Goal: Find specific page/section

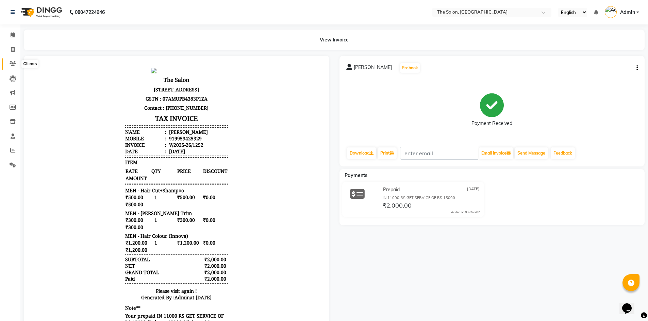
click at [18, 63] on span at bounding box center [13, 64] width 12 height 8
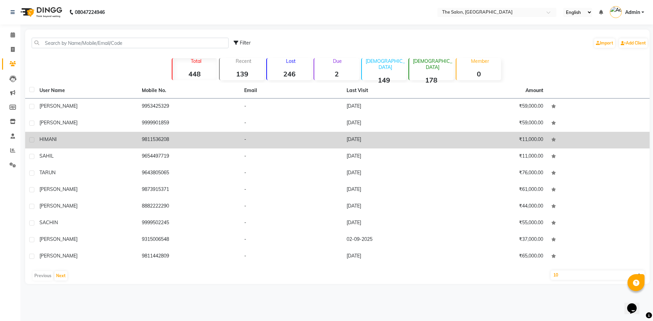
click at [104, 135] on td "HIMANI" at bounding box center [86, 140] width 102 height 17
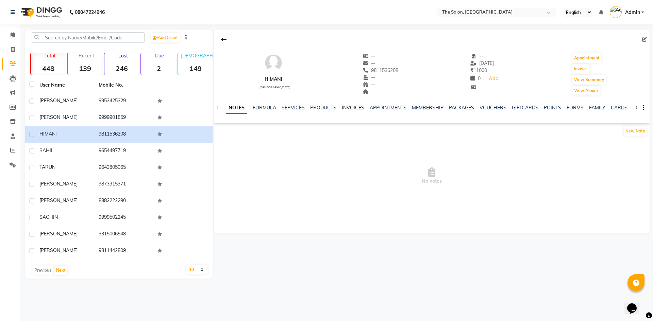
click at [344, 105] on link "INVOICES" at bounding box center [353, 108] width 22 height 6
